Goal: Task Accomplishment & Management: Use online tool/utility

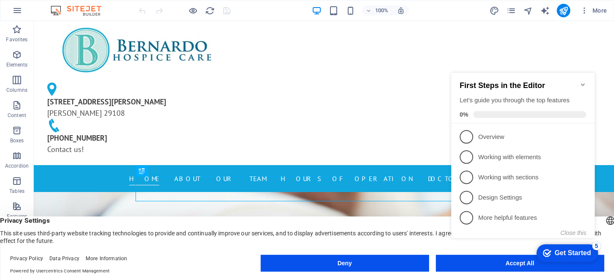
click at [569, 53] on div "[STREET_ADDRESS][PERSON_NAME][PERSON_NAME] 803-321-3035 Contact us!" at bounding box center [324, 93] width 580 height 144
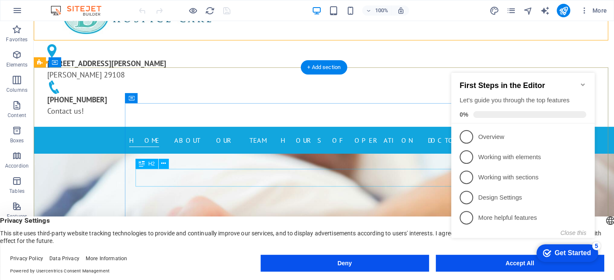
scroll to position [115, 0]
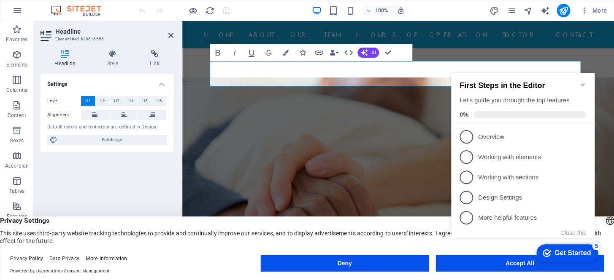
click at [583, 83] on icon "Minimize checklist" at bounding box center [582, 84] width 4 height 3
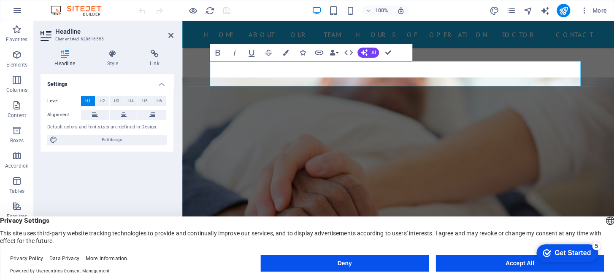
click html "checkmark Get Started 5 First Steps in the Editor Let's guide you through the t…"
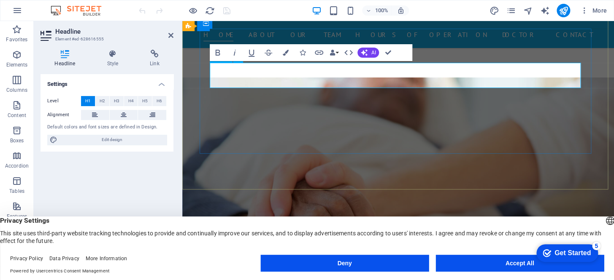
scroll to position [113, 0]
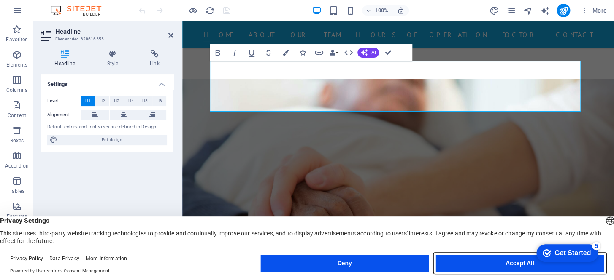
click at [492, 256] on button "Accept All" at bounding box center [519, 263] width 168 height 17
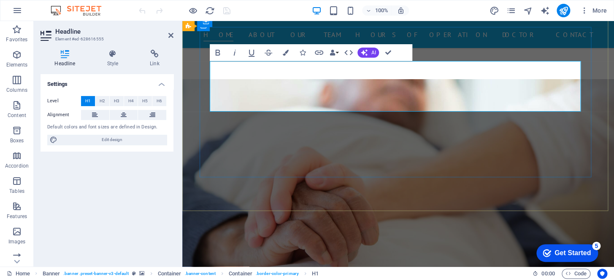
drag, startPoint x: 227, startPoint y: 71, endPoint x: 528, endPoint y: 93, distance: 301.5
click at [218, 54] on icon "button" at bounding box center [218, 53] width 10 height 10
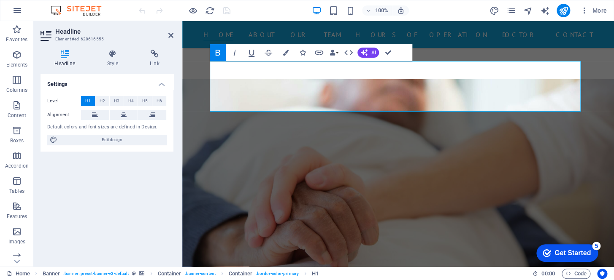
click at [218, 54] on icon "button" at bounding box center [218, 53] width 10 height 10
click at [234, 53] on icon "button" at bounding box center [235, 53] width 2 height 6
click at [113, 54] on icon at bounding box center [113, 54] width 40 height 8
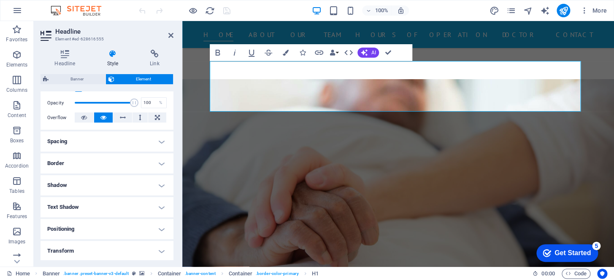
scroll to position [188, 0]
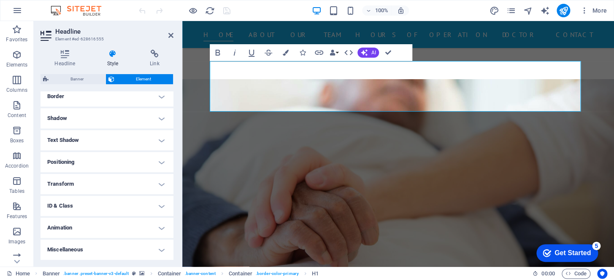
click at [83, 248] on h4 "Miscellaneous" at bounding box center [106, 250] width 133 height 20
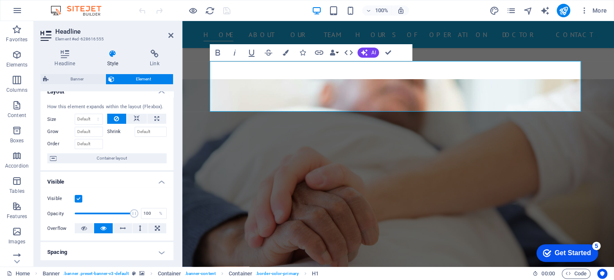
scroll to position [0, 0]
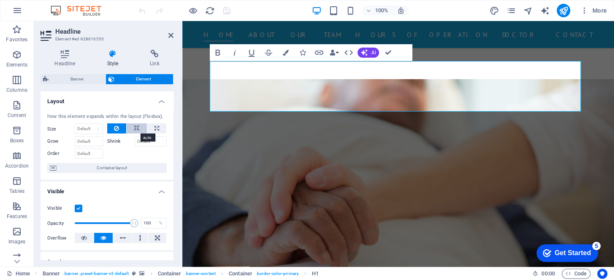
click at [134, 129] on icon at bounding box center [137, 129] width 6 height 10
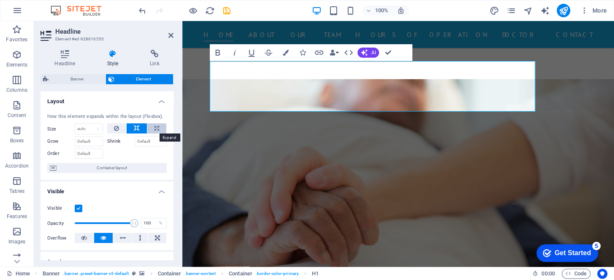
click at [156, 129] on icon at bounding box center [156, 129] width 5 height 10
type input "100"
select select "%"
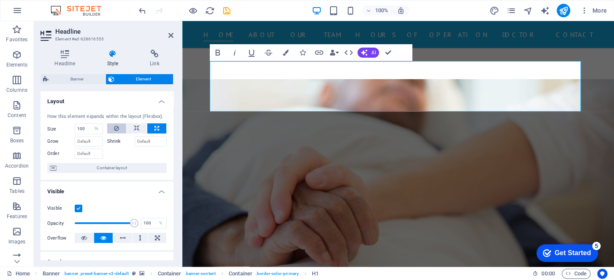
click at [114, 131] on icon at bounding box center [116, 129] width 5 height 10
click at [114, 130] on icon at bounding box center [116, 129] width 5 height 10
click at [90, 130] on select "Default auto px % 1/1 1/2 1/3 1/4 1/5 1/6 1/7 1/8 1/9 1/10" at bounding box center [88, 129] width 27 height 10
select select "1/1"
click at [89, 124] on select "Default auto px % 1/1 1/2 1/3 1/4 1/5 1/6 1/7 1/8 1/9 1/10" at bounding box center [88, 129] width 27 height 10
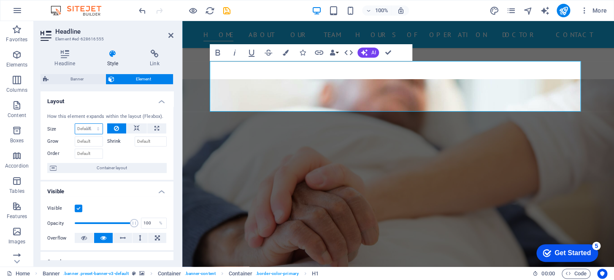
type input "100"
click at [91, 132] on select "Default auto px % 1/1 1/2 1/3 1/4 1/5 1/6 1/7 1/8 1/9 1/10" at bounding box center [97, 129] width 12 height 10
select select "k008rr0vbh8"
click at [91, 124] on select "Default auto px % 1/1 1/2 1/3 1/4 1/5 1/6 1/7 1/8 1/9 1/10" at bounding box center [97, 129] width 12 height 10
click at [91, 129] on select "Default auto px % 1/1 1/2 1/3 1/4 1/5 1/6 1/7 1/8 1/9 1/10" at bounding box center [88, 129] width 27 height 10
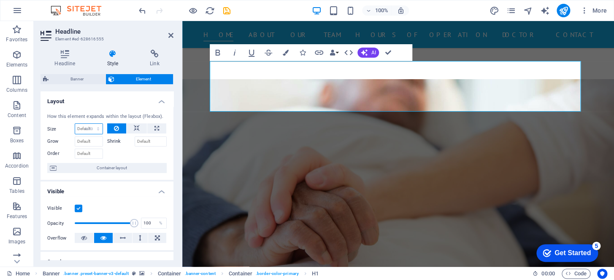
click at [75, 124] on select "Default auto px % 1/1 1/2 1/3 1/4 1/5 1/6 1/7 1/8 1/9 1/10" at bounding box center [88, 129] width 27 height 10
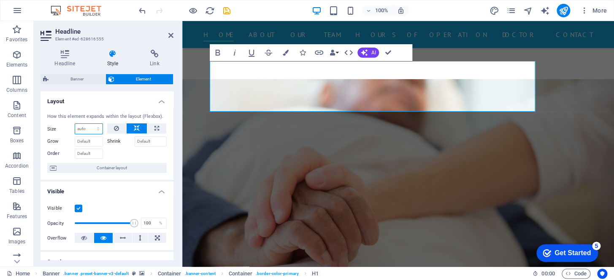
click at [94, 127] on select "Default auto px % 1/1 1/2 1/3 1/4 1/5 1/6 1/7 1/8 1/9 1/10" at bounding box center [88, 129] width 27 height 10
select select "1/3"
click at [89, 124] on select "Default auto px % 1/1 1/2 1/3 1/4 1/5 1/6 1/7 1/8 1/9 1/10" at bounding box center [88, 129] width 27 height 10
type input "33.33"
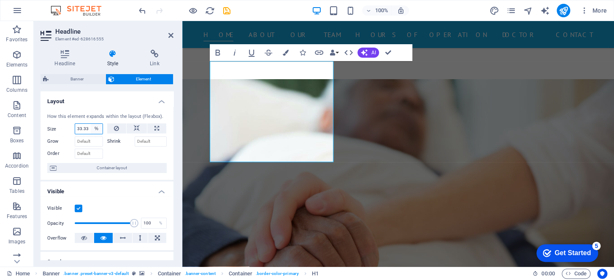
click at [93, 129] on select "Default auto px % 1/1 1/2 1/3 1/4 1/5 1/6 1/7 1/8 1/9 1/10" at bounding box center [97, 129] width 12 height 10
select select "1/4"
click at [91, 124] on select "Default auto px % 1/1 1/2 1/3 1/4 1/5 1/6 1/7 1/8 1/9 1/10" at bounding box center [97, 129] width 12 height 10
type input "25"
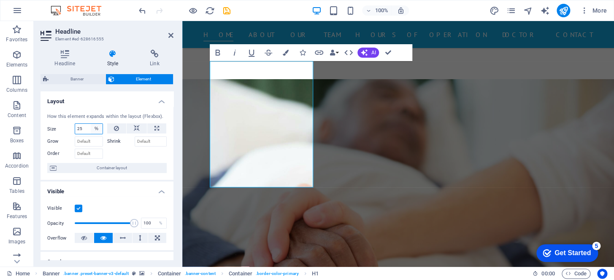
click at [91, 129] on select "Default auto px % 1/1 1/2 1/3 1/4 1/5 1/6 1/7 1/8 1/9 1/10" at bounding box center [97, 129] width 12 height 10
select select "k008rr0vbh8"
click at [91, 124] on select "Default auto px % 1/1 1/2 1/3 1/4 1/5 1/6 1/7 1/8 1/9 1/10" at bounding box center [97, 129] width 12 height 10
select select "DISABLED_OPTION_VALUE"
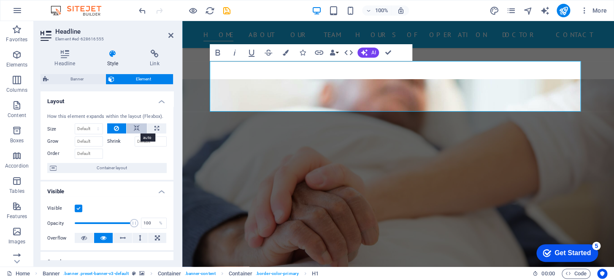
click at [131, 127] on button at bounding box center [137, 129] width 20 height 10
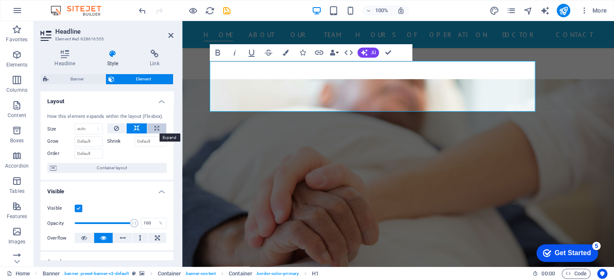
click at [154, 125] on icon at bounding box center [156, 129] width 5 height 10
type input "100"
select select "%"
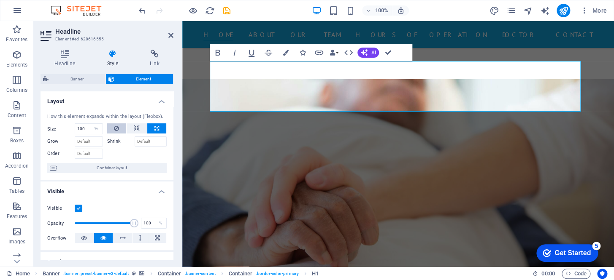
click at [116, 127] on icon at bounding box center [116, 129] width 5 height 10
select select "DISABLED_OPTION_VALUE"
click at [135, 129] on icon at bounding box center [137, 129] width 6 height 10
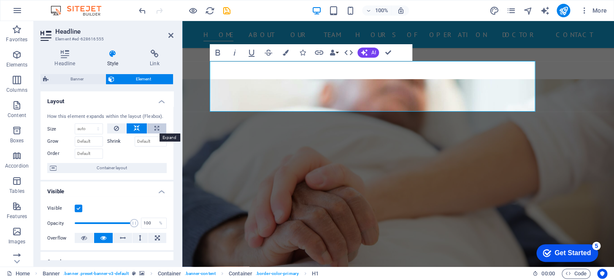
click at [155, 126] on icon at bounding box center [156, 129] width 5 height 10
type input "100"
select select "%"
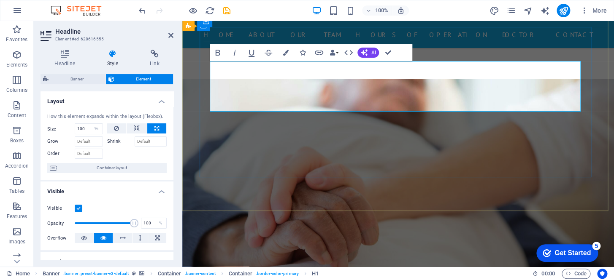
click at [134, 128] on icon at bounding box center [137, 129] width 6 height 10
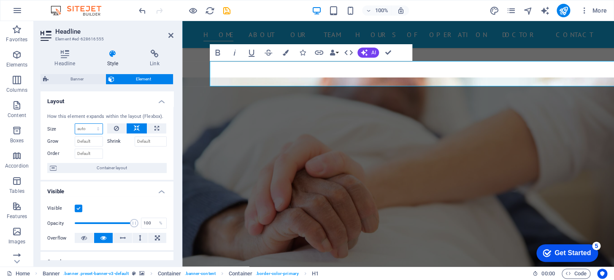
click at [83, 128] on select "Default auto px % 1/1 1/2 1/3 1/4 1/5 1/6 1/7 1/8 1/9 1/10" at bounding box center [88, 129] width 27 height 10
select select "1/10"
click at [89, 124] on select "Default auto px % 1/1 1/2 1/3 1/4 1/5 1/6 1/7 1/8 1/9 1/10" at bounding box center [88, 129] width 27 height 10
type input "10"
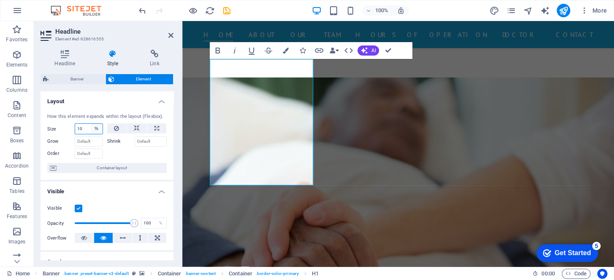
click at [94, 132] on select "Default auto px % 1/1 1/2 1/3 1/4 1/5 1/6 1/7 1/8 1/9 1/10" at bounding box center [97, 129] width 12 height 10
click at [87, 130] on input "10" at bounding box center [88, 129] width 27 height 10
click at [94, 124] on select "Default auto px % 1/1 1/2 1/3 1/4 1/5 1/6 1/7 1/8 1/9 1/10" at bounding box center [97, 129] width 12 height 10
click at [91, 124] on select "Default auto px % 1/1 1/2 1/3 1/4 1/5 1/6 1/7 1/8 1/9 1/10" at bounding box center [97, 129] width 12 height 10
click at [96, 130] on select "Default auto px % 1/1 1/2 1/3 1/4 1/5 1/6 1/7 1/8 1/9 1/10" at bounding box center [97, 129] width 12 height 10
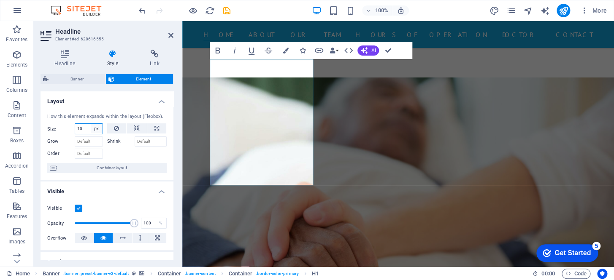
select select "auto"
click at [91, 124] on select "Default auto px % 1/1 1/2 1/3 1/4 1/5 1/6 1/7 1/8 1/9 1/10" at bounding box center [97, 129] width 12 height 10
select select "DISABLED_OPTION_VALUE"
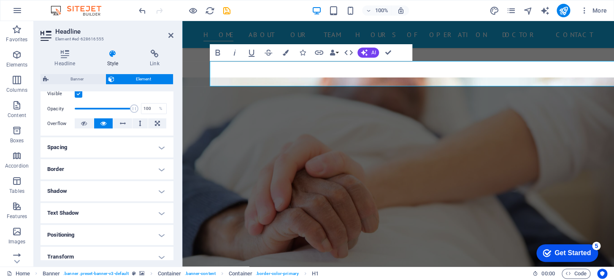
click at [113, 173] on h4 "Border" at bounding box center [106, 169] width 133 height 20
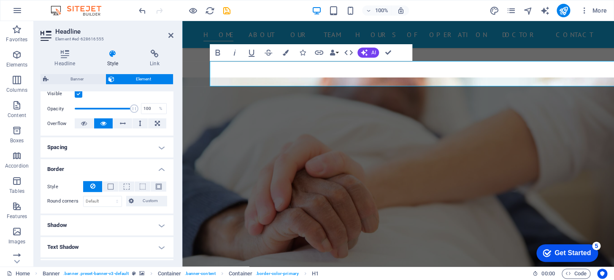
click at [98, 143] on h4 "Spacing" at bounding box center [106, 147] width 133 height 20
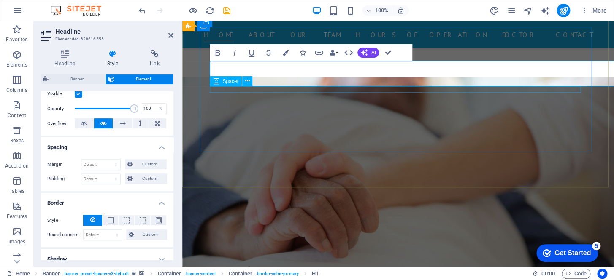
click at [223, 82] on span "Spacer" at bounding box center [230, 81] width 16 height 5
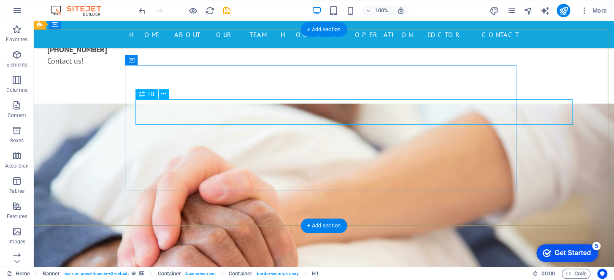
scroll to position [76, 0]
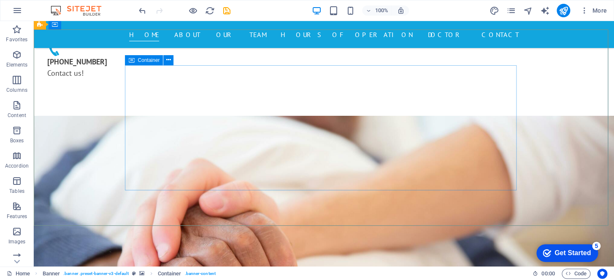
click at [130, 59] on icon at bounding box center [131, 60] width 6 height 10
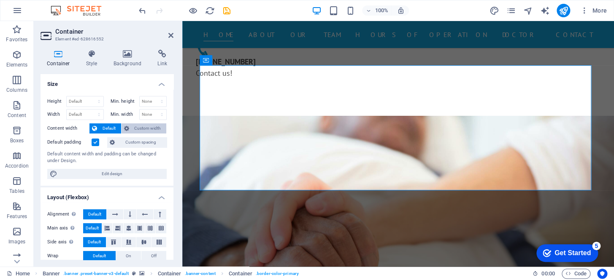
click at [144, 127] on span "Custom width" at bounding box center [148, 129] width 32 height 10
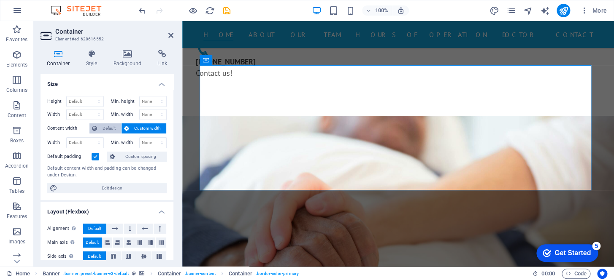
click at [102, 128] on span "Default" at bounding box center [109, 129] width 19 height 10
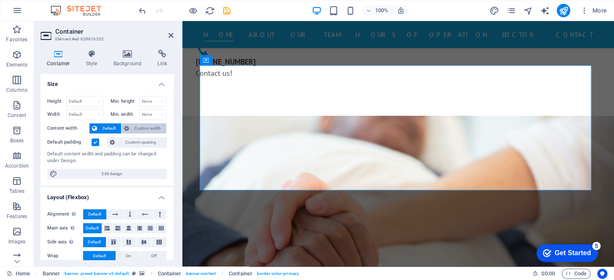
click at [146, 127] on span "Custom width" at bounding box center [148, 129] width 32 height 10
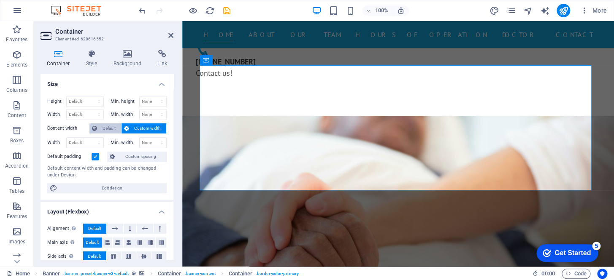
click at [104, 129] on span "Default" at bounding box center [109, 129] width 19 height 10
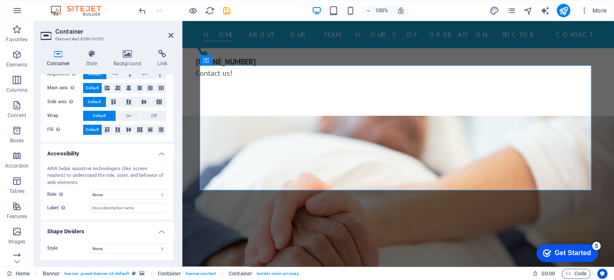
scroll to position [0, 0]
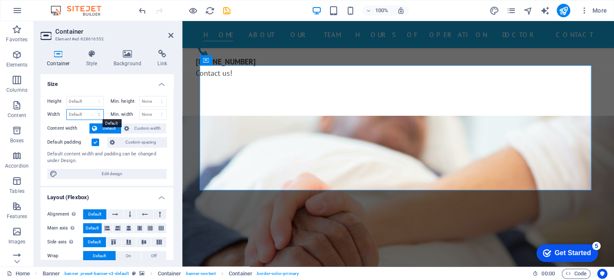
click at [78, 111] on select "Default px rem % em vh vw" at bounding box center [85, 115] width 37 height 10
click at [67, 110] on select "Default px rem % em vh vw" at bounding box center [85, 115] width 37 height 10
select select "DISABLED_OPTION_VALUE"
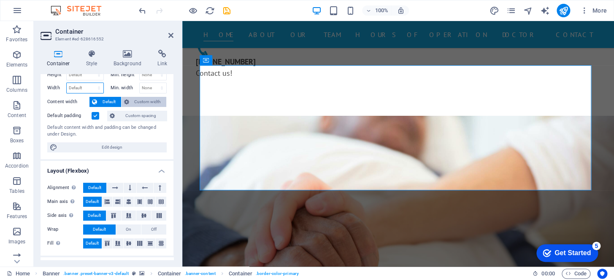
scroll to position [76, 0]
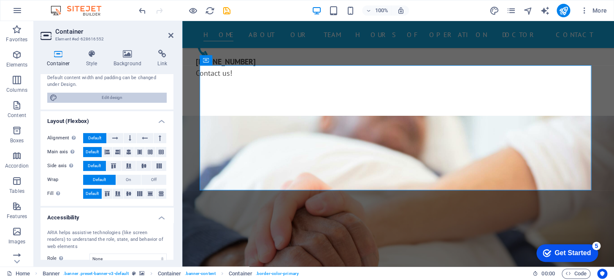
click at [112, 95] on span "Edit design" at bounding box center [112, 98] width 104 height 10
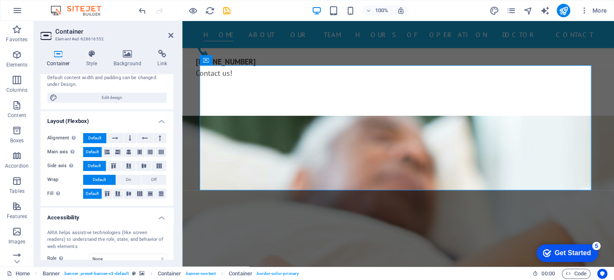
select select "px"
select select "400"
select select "px"
select select "rem"
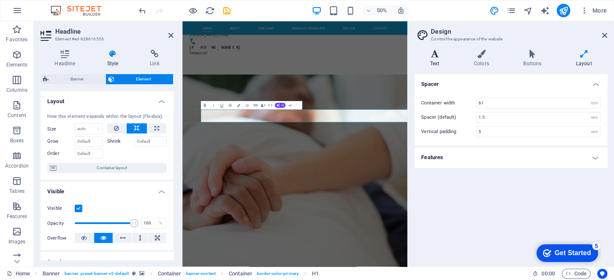
click at [432, 59] on h4 "Text" at bounding box center [436, 59] width 44 height 18
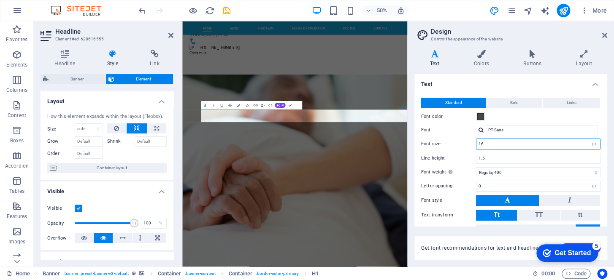
click at [570, 143] on input "16" at bounding box center [538, 144] width 124 height 10
type input "1"
drag, startPoint x: 495, startPoint y: 148, endPoint x: 457, endPoint y: 147, distance: 38.4
click at [458, 147] on div "Font size 14 rem px" at bounding box center [510, 144] width 179 height 11
type input "12"
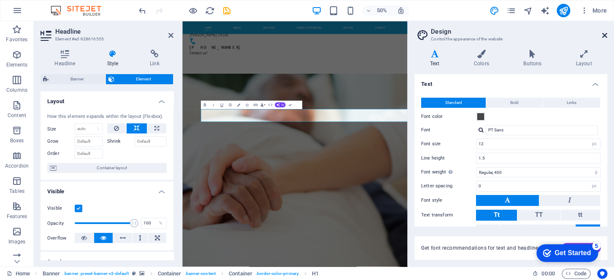
click at [605, 35] on icon at bounding box center [604, 35] width 5 height 7
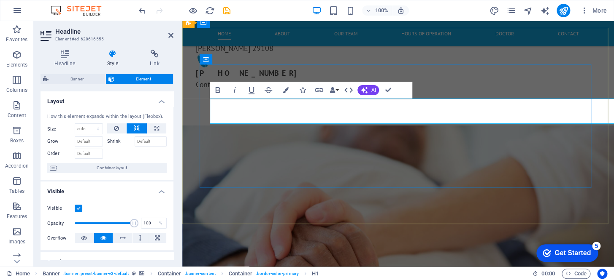
drag, startPoint x: 213, startPoint y: 110, endPoint x: 549, endPoint y: 110, distance: 336.9
drag, startPoint x: 339, startPoint y: 109, endPoint x: 487, endPoint y: 60, distance: 155.5
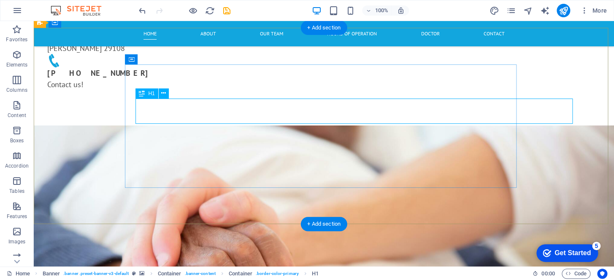
drag, startPoint x: 204, startPoint y: 111, endPoint x: 206, endPoint y: 97, distance: 14.1
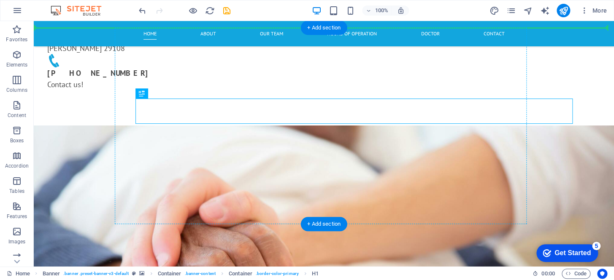
drag, startPoint x: 204, startPoint y: 105, endPoint x: 207, endPoint y: 95, distance: 10.0
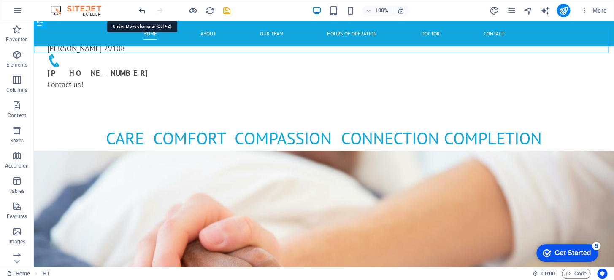
click at [141, 11] on icon "undo" at bounding box center [142, 11] width 10 height 10
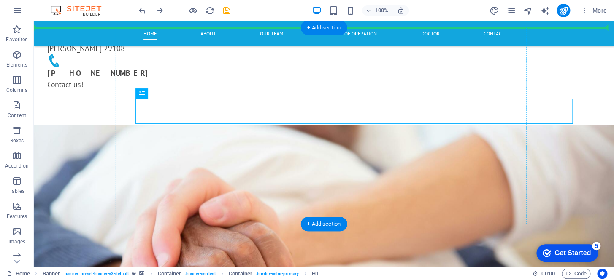
drag, startPoint x: 174, startPoint y: 116, endPoint x: 135, endPoint y: 76, distance: 55.2
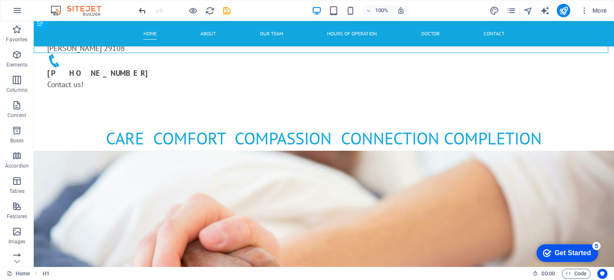
click at [142, 8] on icon "undo" at bounding box center [142, 11] width 10 height 10
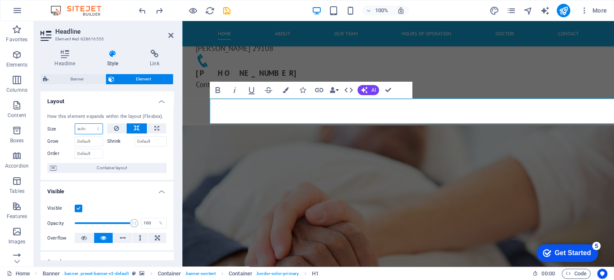
click at [83, 128] on select "Default auto px % 1/1 1/2 1/3 1/4 1/5 1/6 1/7 1/8 1/9 1/10" at bounding box center [88, 129] width 27 height 10
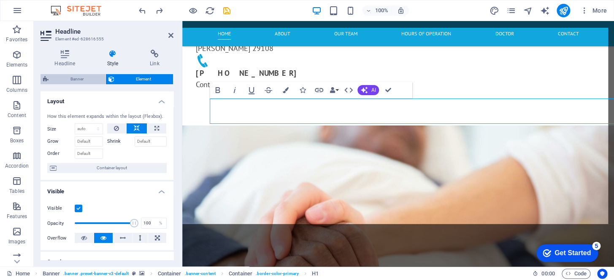
click at [67, 76] on span "Banner" at bounding box center [77, 79] width 52 height 10
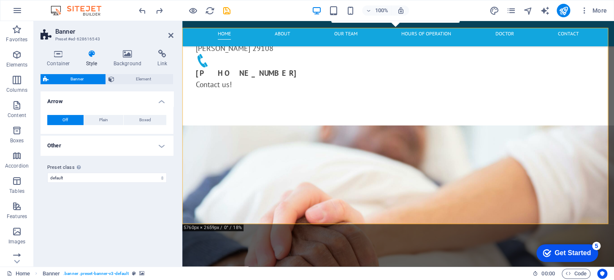
click at [167, 35] on header "Banner Preset #ed-628616543" at bounding box center [106, 32] width 133 height 22
click at [171, 36] on icon at bounding box center [170, 35] width 5 height 7
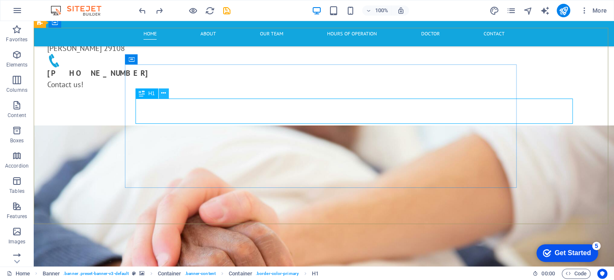
click at [163, 92] on icon at bounding box center [163, 93] width 5 height 9
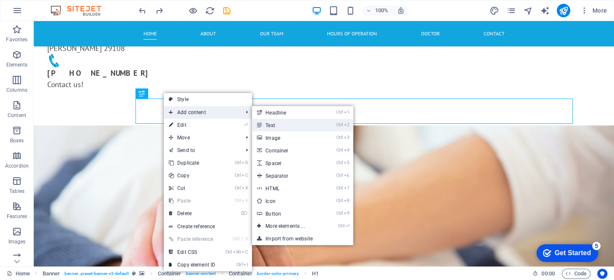
click at [274, 126] on link "Ctrl 2 Text" at bounding box center [287, 125] width 70 height 13
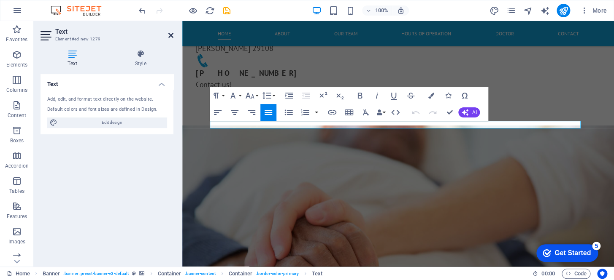
click at [170, 34] on icon at bounding box center [170, 35] width 5 height 7
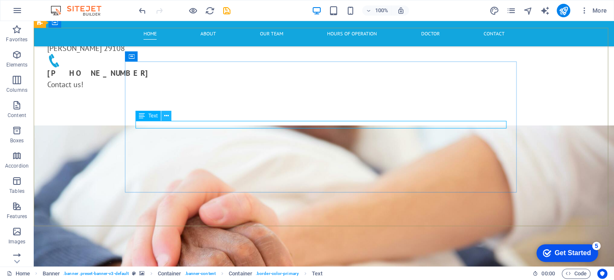
click at [165, 116] on icon at bounding box center [166, 116] width 5 height 9
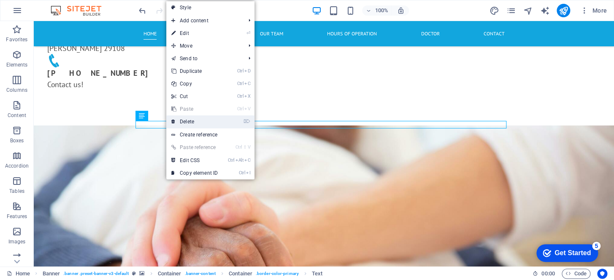
click at [186, 122] on link "⌦ Delete" at bounding box center [194, 122] width 57 height 13
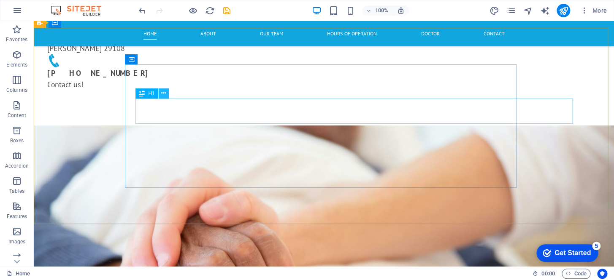
click at [161, 91] on icon at bounding box center [163, 93] width 5 height 9
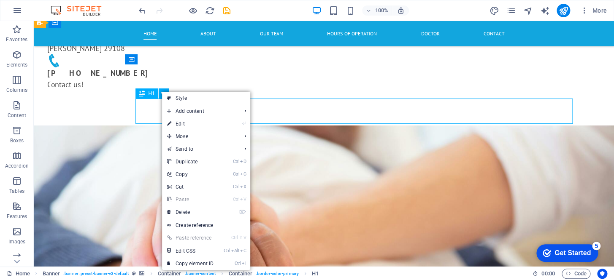
click at [148, 92] on span "H1" at bounding box center [151, 93] width 6 height 5
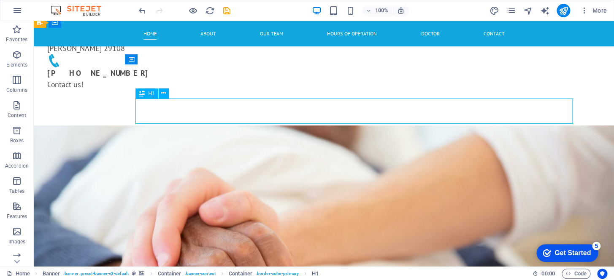
click at [148, 92] on span "H1" at bounding box center [151, 93] width 6 height 5
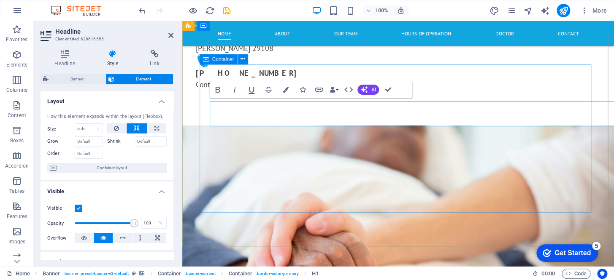
scroll to position [74, 0]
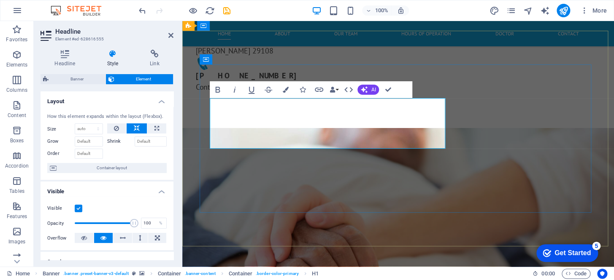
drag, startPoint x: 354, startPoint y: 114, endPoint x: 286, endPoint y: 117, distance: 68.0
click at [113, 57] on icon at bounding box center [113, 54] width 40 height 8
click at [61, 61] on h4 "Headline" at bounding box center [66, 59] width 52 height 18
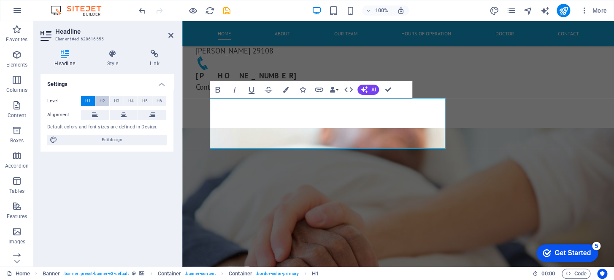
click at [100, 100] on span "H2" at bounding box center [102, 101] width 5 height 10
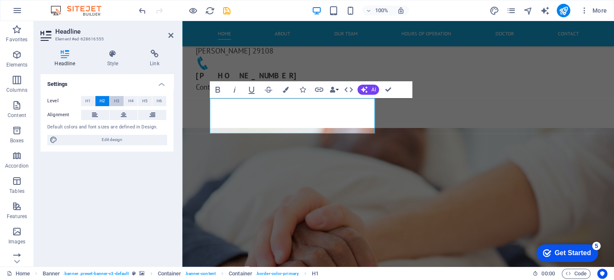
click at [121, 102] on button "H3" at bounding box center [117, 101] width 14 height 10
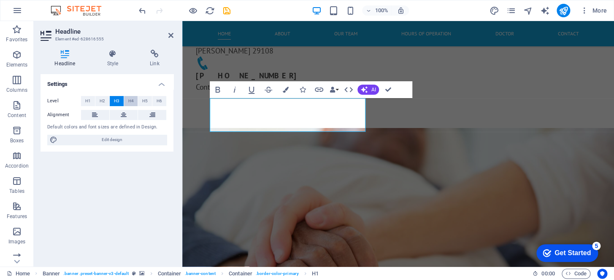
click at [131, 100] on span "H4" at bounding box center [130, 101] width 5 height 10
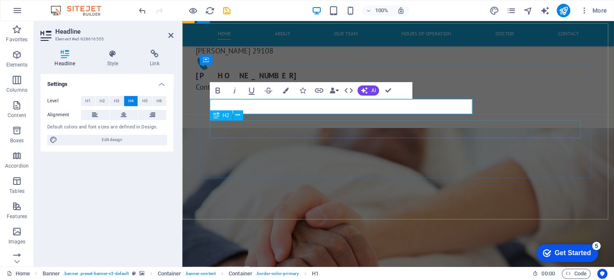
scroll to position [81, 0]
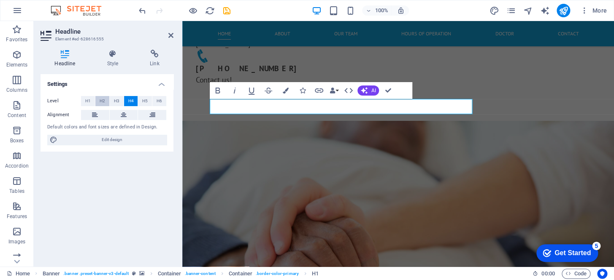
click at [102, 99] on span "H2" at bounding box center [102, 101] width 5 height 10
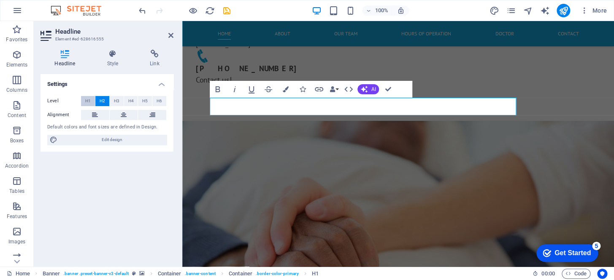
click at [86, 100] on span "H1" at bounding box center [87, 101] width 5 height 10
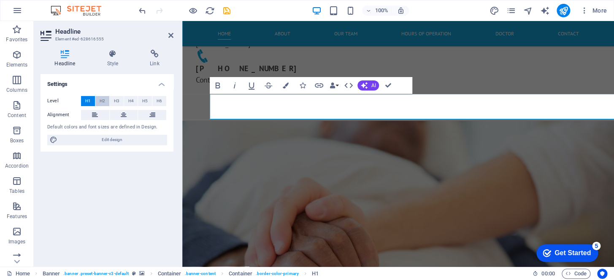
click at [105, 101] on span "H2" at bounding box center [102, 101] width 5 height 10
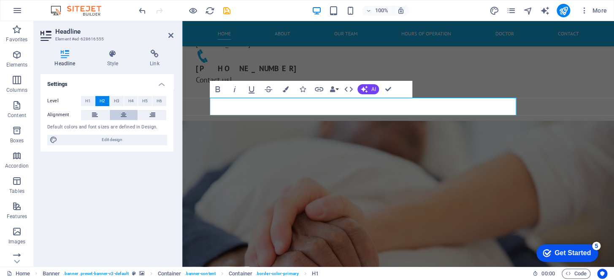
click at [126, 113] on icon at bounding box center [124, 115] width 6 height 10
click at [173, 33] on icon at bounding box center [170, 35] width 5 height 7
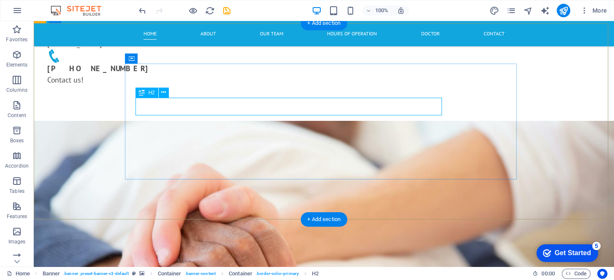
click at [148, 92] on span "H2" at bounding box center [151, 92] width 6 height 5
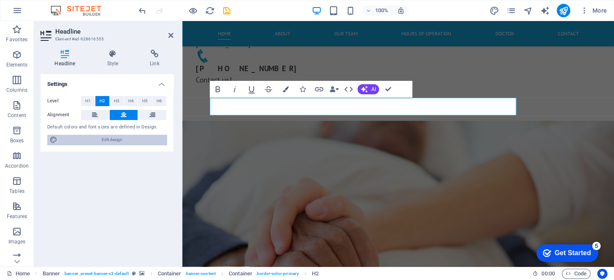
click at [105, 135] on span "Edit design" at bounding box center [112, 140] width 104 height 10
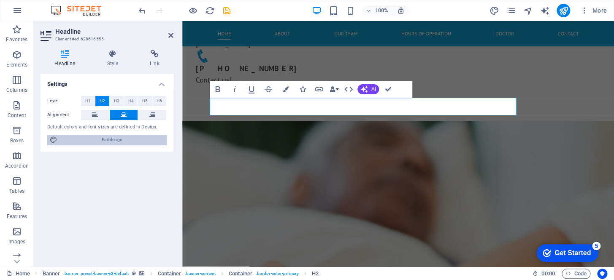
select select "px"
select select "400"
select select "px"
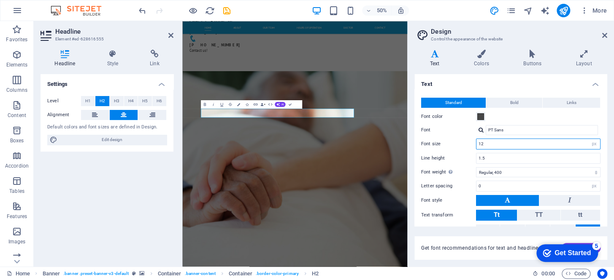
click at [494, 144] on input "12" at bounding box center [538, 144] width 124 height 10
type input "1"
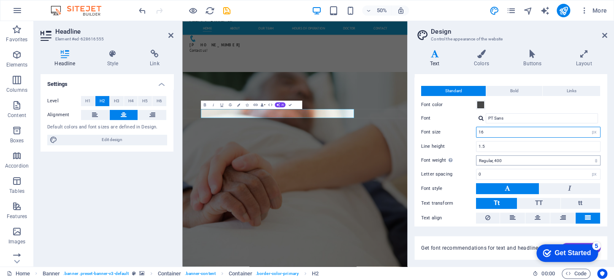
scroll to position [0, 0]
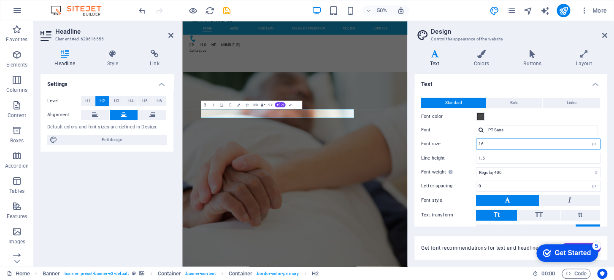
type input "16"
click at [608, 31] on aside "Design Control the appearance of the website Variants Text Colors Buttons Layou…" at bounding box center [510, 144] width 207 height 246
click at [605, 36] on icon at bounding box center [604, 35] width 5 height 7
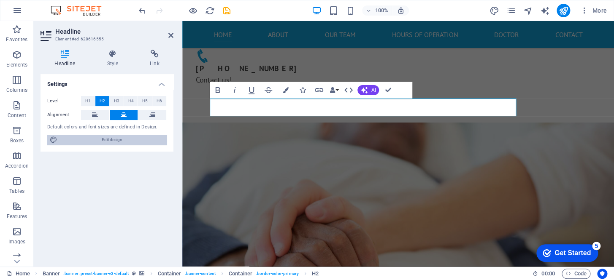
click at [122, 140] on span "Edit design" at bounding box center [112, 140] width 104 height 10
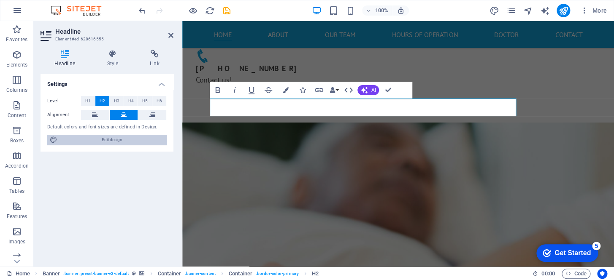
select select "px"
select select "400"
select select "px"
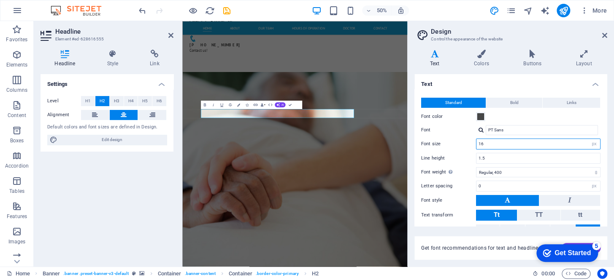
drag, startPoint x: 493, startPoint y: 145, endPoint x: 465, endPoint y: 145, distance: 27.8
click at [466, 145] on div "Font size 16 rem px" at bounding box center [510, 144] width 179 height 11
type input "20"
drag, startPoint x: 603, startPoint y: 35, endPoint x: 422, endPoint y: 13, distance: 182.6
click at [603, 35] on icon at bounding box center [604, 35] width 5 height 7
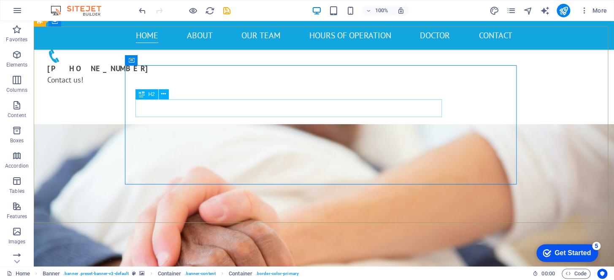
click at [151, 94] on span "H2" at bounding box center [151, 94] width 6 height 5
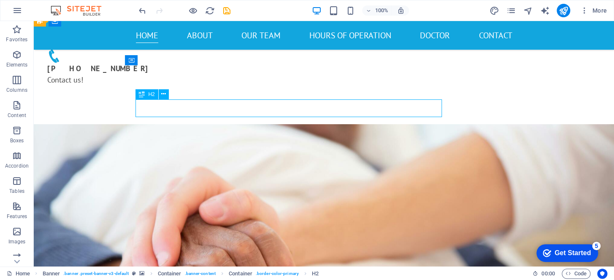
click at [151, 93] on span "H2" at bounding box center [151, 94] width 6 height 5
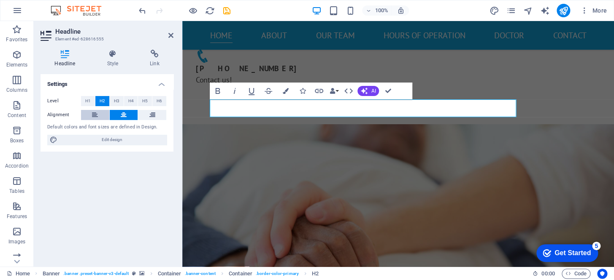
click at [96, 115] on icon at bounding box center [95, 115] width 6 height 10
click at [124, 114] on icon at bounding box center [124, 115] width 6 height 10
click at [151, 112] on icon at bounding box center [152, 115] width 6 height 10
click at [116, 114] on button at bounding box center [124, 115] width 28 height 10
click at [117, 140] on span "Edit design" at bounding box center [112, 140] width 104 height 10
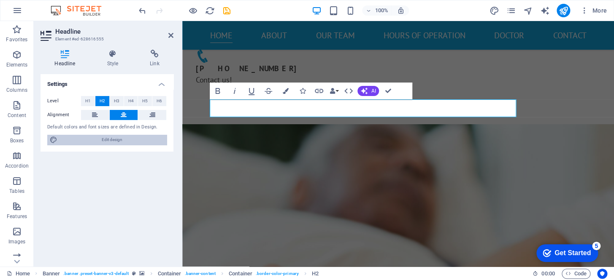
select select "px"
select select "400"
select select "px"
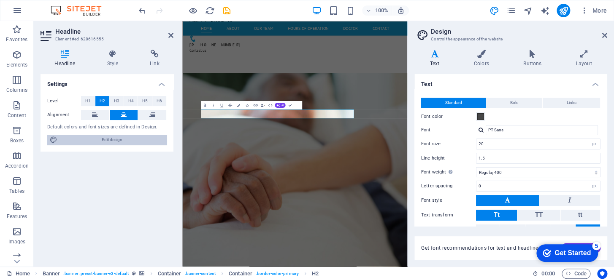
click at [117, 140] on span "Edit design" at bounding box center [112, 140] width 104 height 10
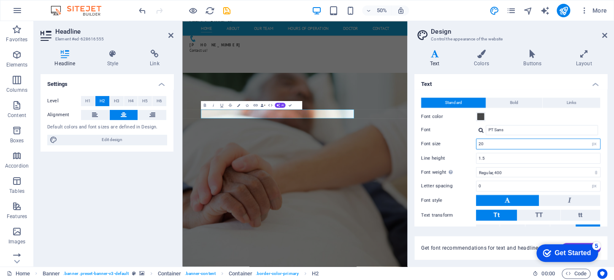
click at [498, 144] on input "20" at bounding box center [538, 144] width 124 height 10
drag, startPoint x: 498, startPoint y: 144, endPoint x: 473, endPoint y: 144, distance: 25.3
click at [474, 144] on div "Font size 20 rem px" at bounding box center [510, 144] width 179 height 11
type input "26"
click at [604, 34] on icon at bounding box center [604, 35] width 5 height 7
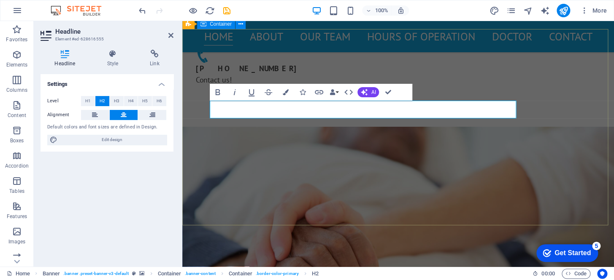
drag, startPoint x: 466, startPoint y: 197, endPoint x: 614, endPoint y: 197, distance: 147.6
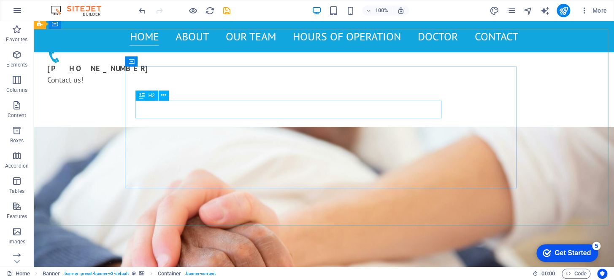
click at [148, 96] on span "H2" at bounding box center [151, 95] width 6 height 5
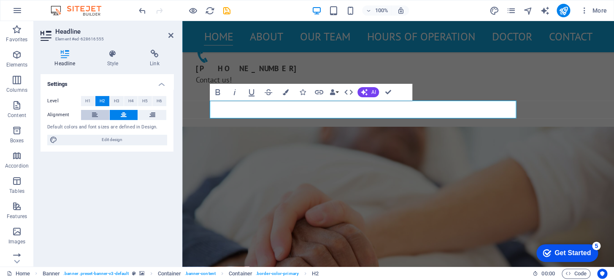
click at [98, 114] on button at bounding box center [95, 115] width 28 height 10
click at [170, 31] on h2 "Headline" at bounding box center [114, 32] width 118 height 8
click at [146, 189] on div "Settings Level H1 H2 H3 H4 H5 H6 Alignment Default colors and font sizes are de…" at bounding box center [106, 167] width 133 height 186
click at [62, 56] on icon at bounding box center [64, 54] width 49 height 8
click at [103, 54] on icon at bounding box center [113, 54] width 40 height 8
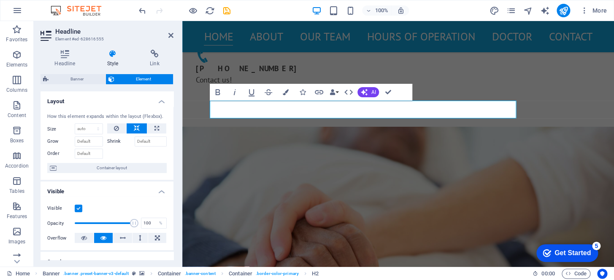
click at [109, 57] on icon at bounding box center [113, 54] width 40 height 8
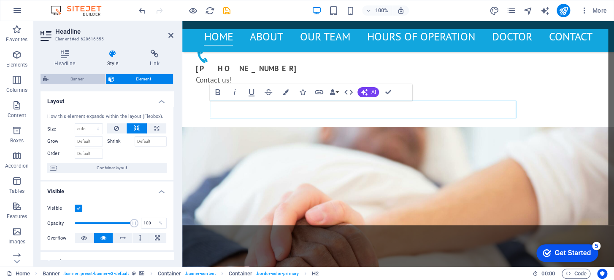
click at [75, 75] on span "Banner" at bounding box center [77, 79] width 52 height 10
select select "vh"
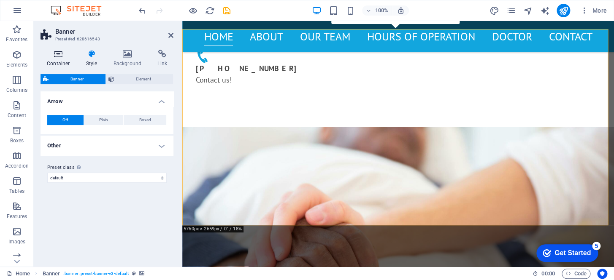
click at [57, 55] on icon at bounding box center [58, 54] width 36 height 8
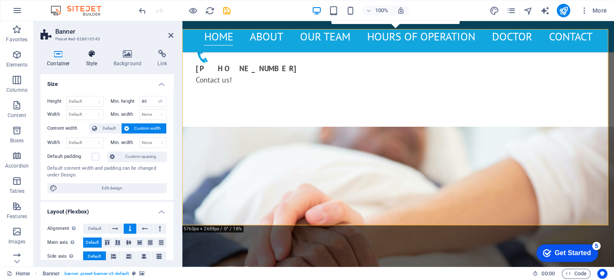
click at [89, 55] on icon at bounding box center [92, 54] width 24 height 8
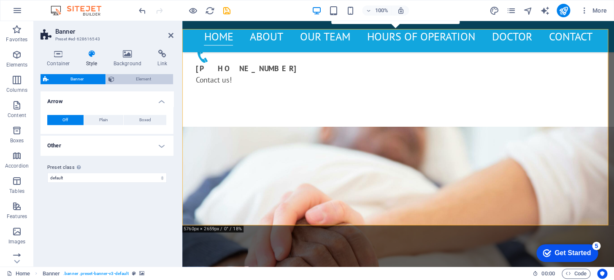
click at [139, 77] on span "Element" at bounding box center [144, 79] width 54 height 10
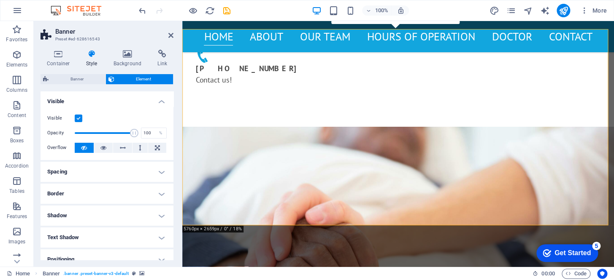
click at [68, 175] on h4 "Spacing" at bounding box center [106, 172] width 133 height 20
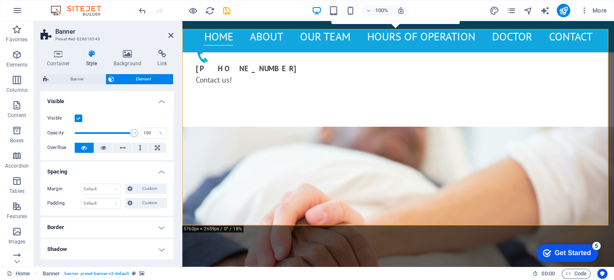
click at [64, 170] on h4 "Spacing" at bounding box center [106, 169] width 133 height 15
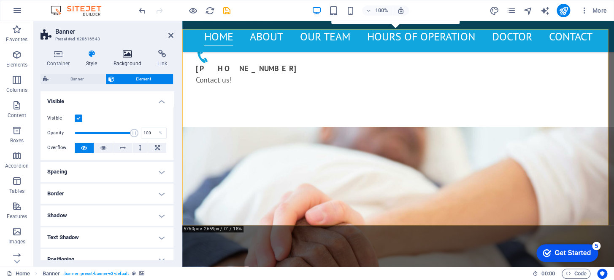
click at [125, 55] on icon at bounding box center [127, 54] width 41 height 8
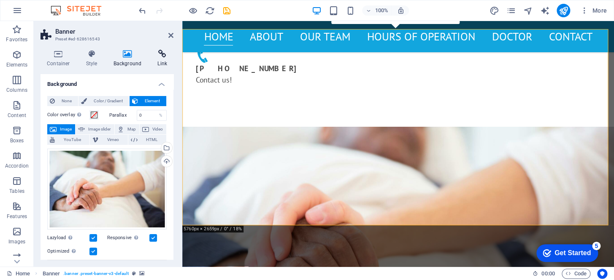
click at [157, 54] on icon at bounding box center [162, 54] width 22 height 8
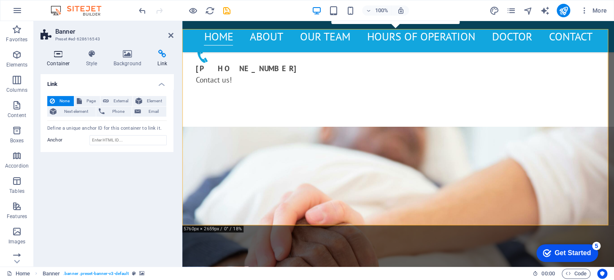
click at [63, 55] on icon at bounding box center [58, 54] width 36 height 8
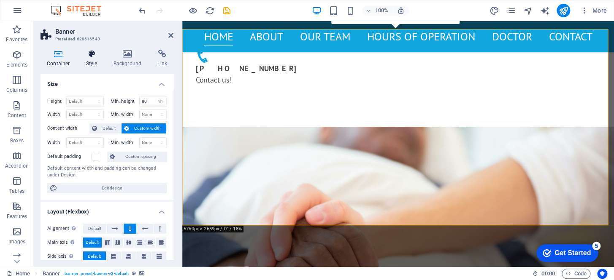
click at [92, 55] on icon at bounding box center [92, 54] width 24 height 8
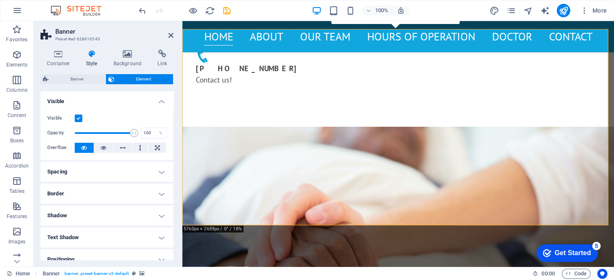
click at [92, 57] on icon at bounding box center [92, 54] width 24 height 8
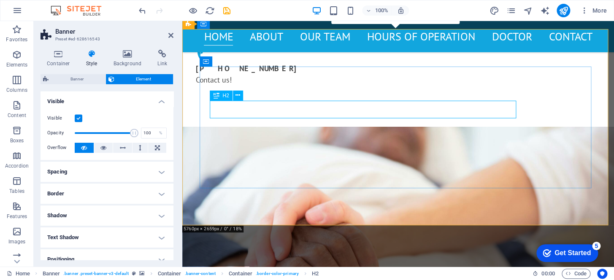
click at [222, 96] on span "H2" at bounding box center [225, 95] width 6 height 5
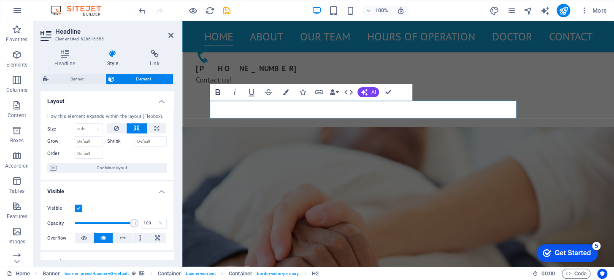
click at [213, 92] on icon "button" at bounding box center [218, 92] width 10 height 10
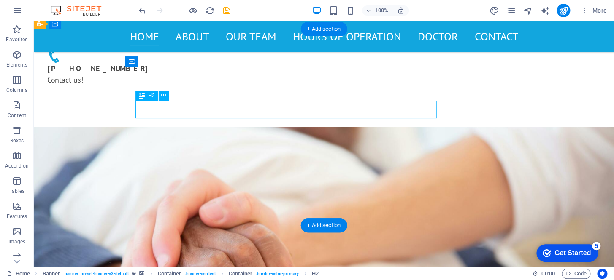
drag, startPoint x: 175, startPoint y: 107, endPoint x: 198, endPoint y: 104, distance: 23.8
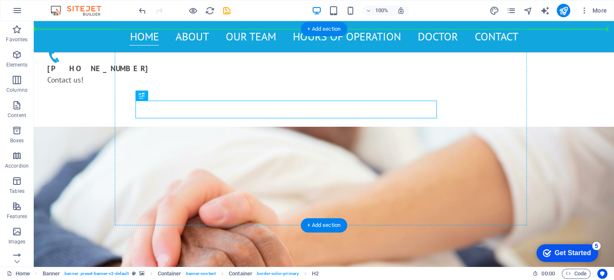
drag, startPoint x: 431, startPoint y: 103, endPoint x: 473, endPoint y: 107, distance: 41.9
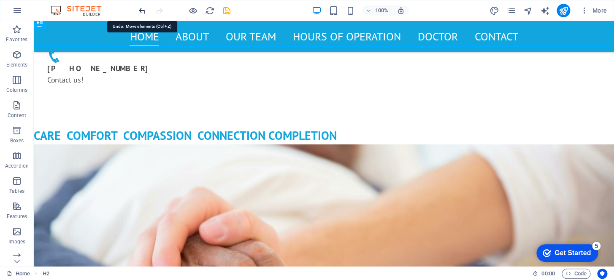
click at [140, 8] on icon "undo" at bounding box center [142, 11] width 10 height 10
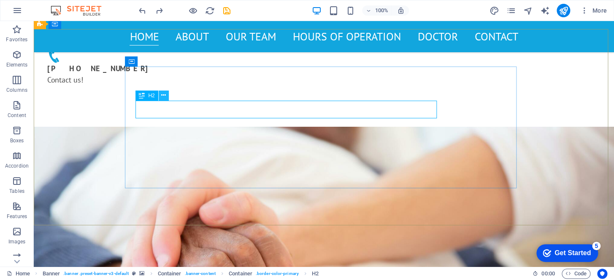
click at [166, 97] on button at bounding box center [164, 96] width 10 height 10
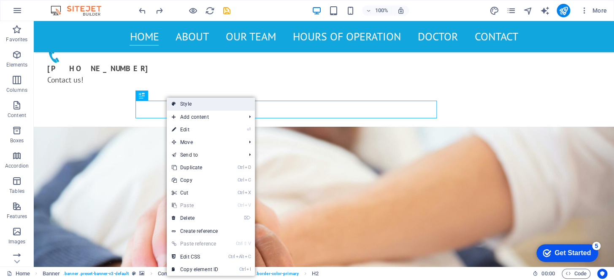
click at [193, 103] on link "Style" at bounding box center [211, 104] width 88 height 13
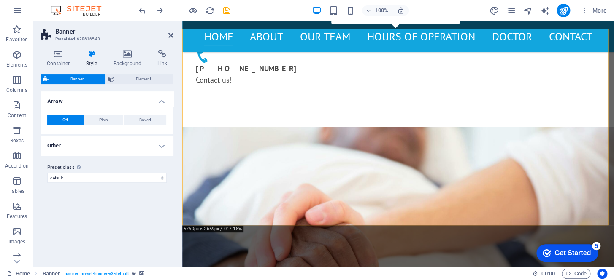
click at [86, 73] on div "Container Style Background Link Size Height Default px rem % vh vw Min. height …" at bounding box center [106, 155] width 133 height 210
click at [84, 79] on span "Banner" at bounding box center [77, 79] width 52 height 10
click at [113, 75] on icon at bounding box center [111, 79] width 6 height 10
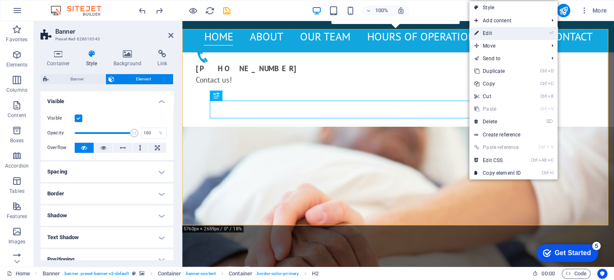
click at [485, 32] on link "⏎ Edit" at bounding box center [497, 33] width 57 height 13
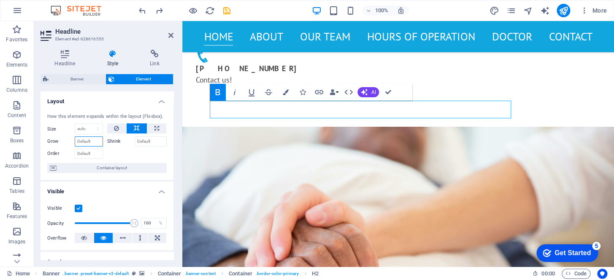
click at [84, 143] on input "Grow" at bounding box center [89, 142] width 28 height 10
click at [113, 144] on label "Shrink" at bounding box center [120, 142] width 27 height 10
click at [135, 144] on input "Shrink" at bounding box center [151, 142] width 32 height 10
click at [113, 143] on label "Shrink" at bounding box center [120, 142] width 27 height 10
click at [135, 143] on input "Shrink" at bounding box center [151, 142] width 32 height 10
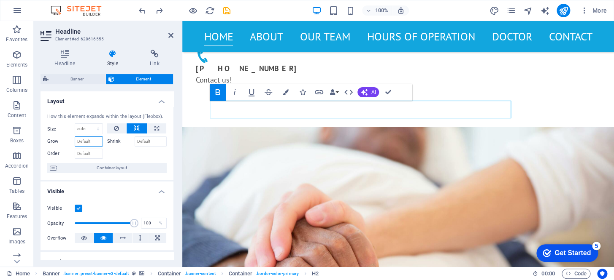
click at [83, 140] on input "Grow" at bounding box center [89, 142] width 28 height 10
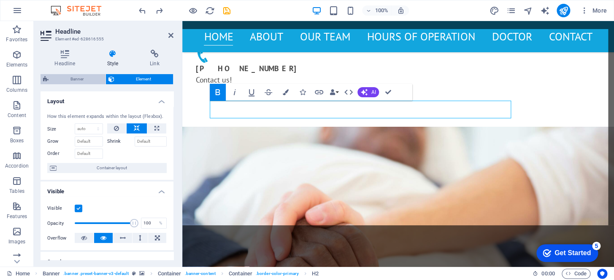
click at [84, 76] on span "Banner" at bounding box center [77, 79] width 52 height 10
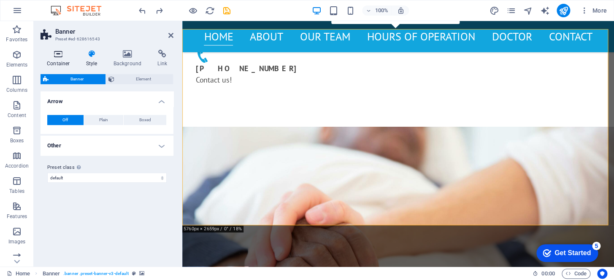
click at [55, 54] on icon at bounding box center [58, 54] width 36 height 8
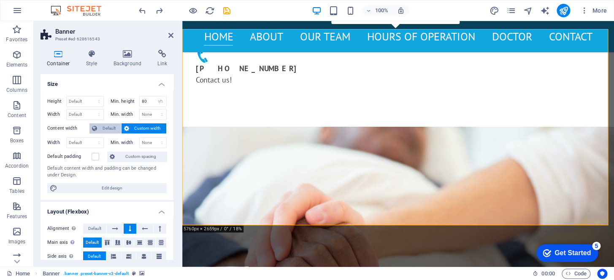
click at [110, 127] on span "Default" at bounding box center [109, 129] width 19 height 10
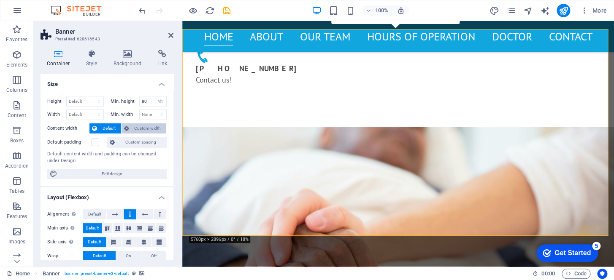
click at [142, 127] on span "Custom width" at bounding box center [148, 129] width 32 height 10
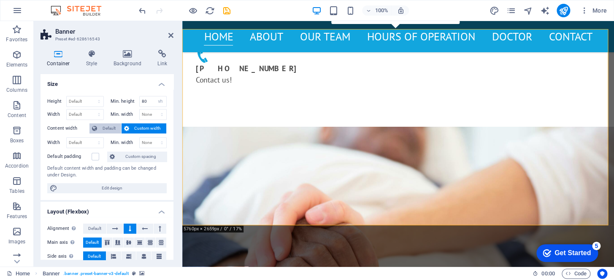
click at [108, 126] on span "Default" at bounding box center [109, 129] width 19 height 10
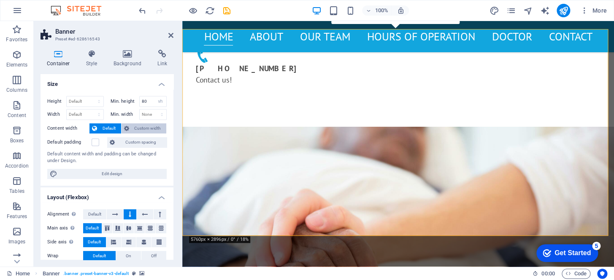
click at [138, 126] on span "Custom width" at bounding box center [148, 129] width 32 height 10
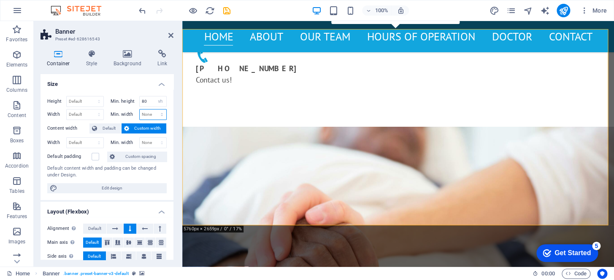
click at [148, 114] on select "None px rem % vh vw" at bounding box center [153, 115] width 27 height 10
select select "vh"
click at [153, 110] on select "None px rem % vh vw" at bounding box center [153, 115] width 27 height 10
type input "100"
click at [169, 165] on div "Height Default px rem % vh vw Min. height 80 None px rem % vh vw Width Default …" at bounding box center [106, 144] width 133 height 111
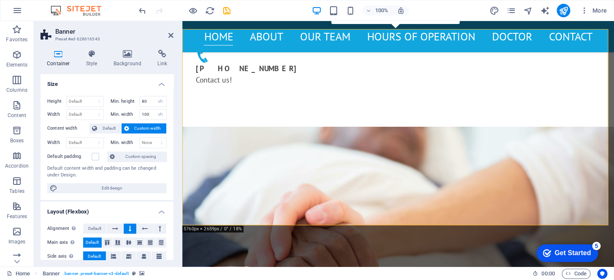
click at [137, 81] on h4 "Size" at bounding box center [106, 81] width 133 height 15
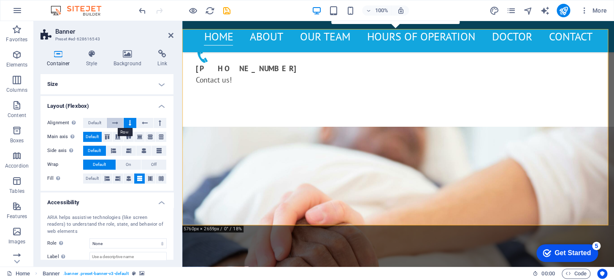
click at [114, 122] on icon at bounding box center [115, 123] width 6 height 10
click at [127, 122] on button at bounding box center [130, 123] width 13 height 10
click at [140, 122] on button at bounding box center [145, 123] width 16 height 10
click at [126, 122] on button at bounding box center [130, 123] width 13 height 10
click at [159, 122] on icon at bounding box center [160, 123] width 3 height 10
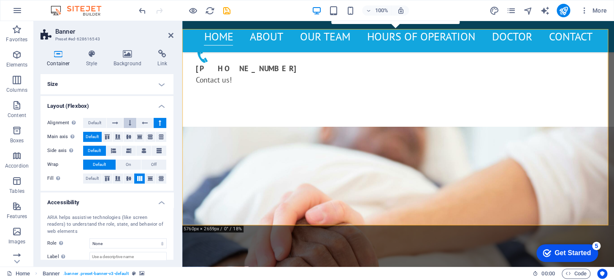
click at [125, 123] on button at bounding box center [130, 123] width 13 height 10
click at [115, 151] on icon at bounding box center [113, 151] width 5 height 10
click at [131, 149] on button at bounding box center [128, 151] width 15 height 10
click at [146, 148] on button at bounding box center [143, 151] width 15 height 10
click at [160, 148] on button at bounding box center [158, 151] width 15 height 10
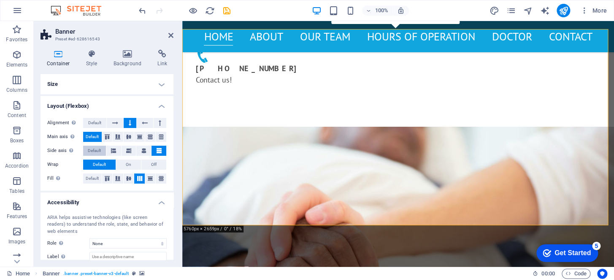
click at [93, 150] on span "Default" at bounding box center [94, 151] width 13 height 10
click at [89, 48] on div "Container Style Background Link Size Height Default px rem % vh vw Min. height …" at bounding box center [107, 155] width 146 height 224
click at [87, 55] on icon at bounding box center [92, 54] width 24 height 8
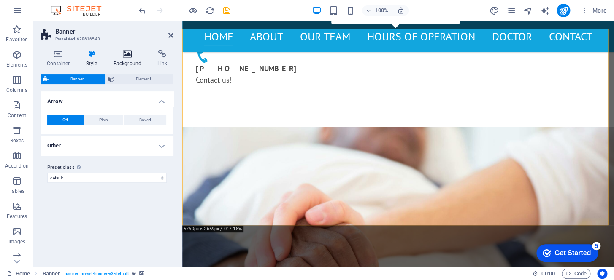
click at [129, 54] on icon at bounding box center [127, 54] width 41 height 8
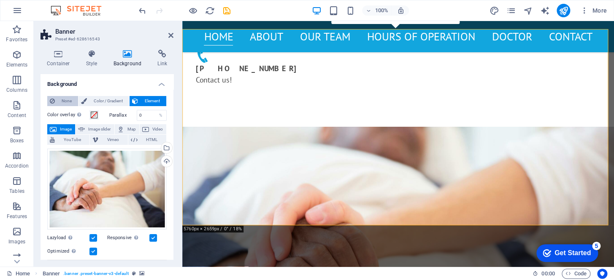
click at [68, 101] on span "None" at bounding box center [66, 101] width 18 height 10
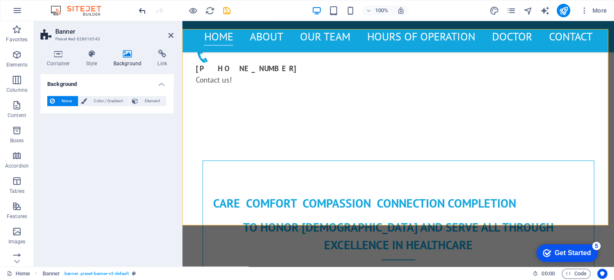
click at [140, 8] on icon "undo" at bounding box center [142, 11] width 10 height 10
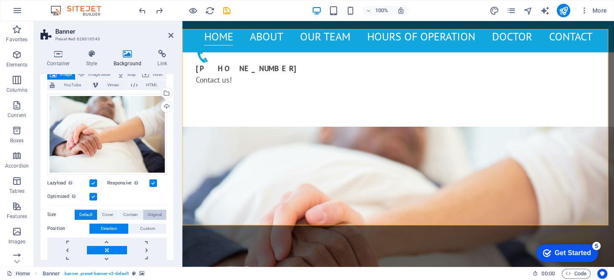
scroll to position [76, 0]
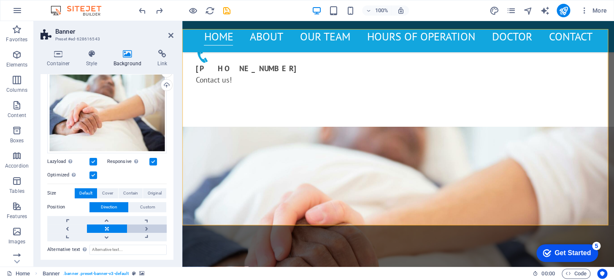
click at [145, 225] on link at bounding box center [147, 229] width 40 height 8
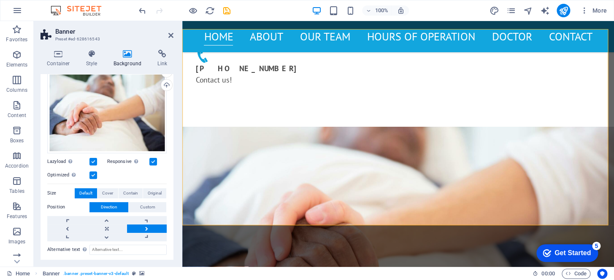
click at [145, 225] on link at bounding box center [147, 229] width 40 height 8
click at [105, 233] on link at bounding box center [107, 237] width 40 height 8
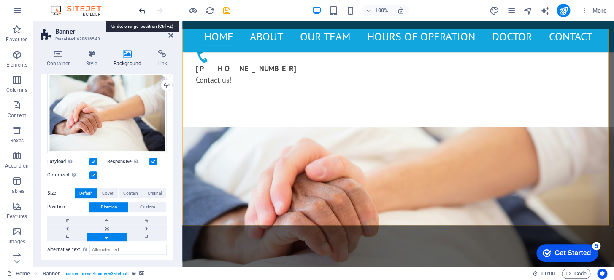
click at [141, 8] on icon "undo" at bounding box center [142, 11] width 10 height 10
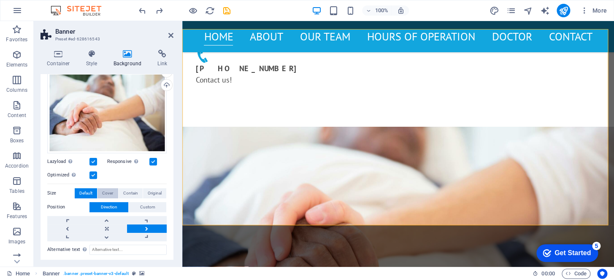
click at [105, 191] on span "Cover" at bounding box center [107, 193] width 11 height 10
click at [129, 189] on span "Contain" at bounding box center [130, 193] width 15 height 10
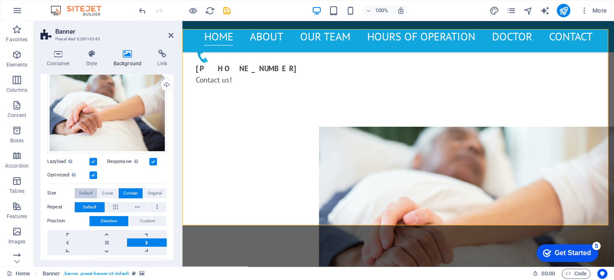
click at [81, 193] on span "Default" at bounding box center [85, 193] width 13 height 10
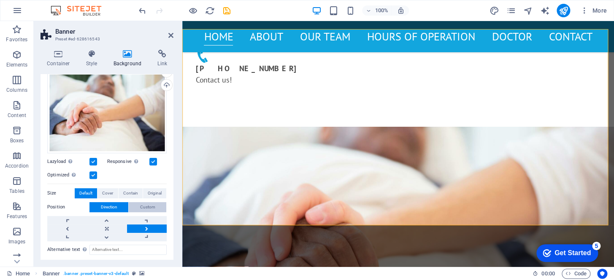
scroll to position [0, 0]
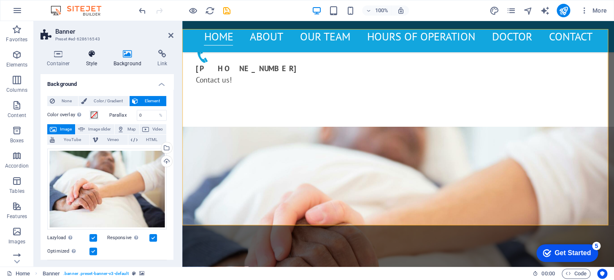
click at [92, 54] on icon at bounding box center [92, 54] width 24 height 8
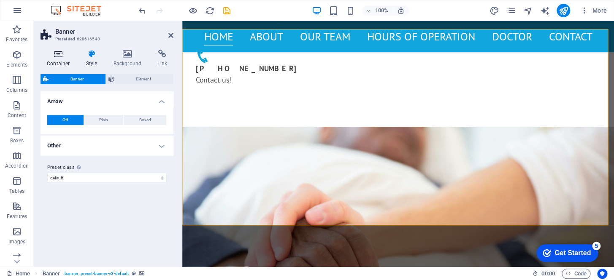
click at [58, 59] on h4 "Container" at bounding box center [59, 59] width 39 height 18
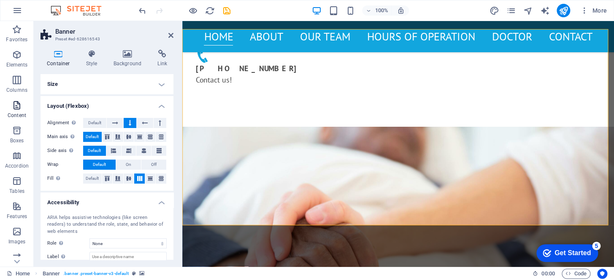
click at [16, 102] on icon "button" at bounding box center [17, 105] width 10 height 10
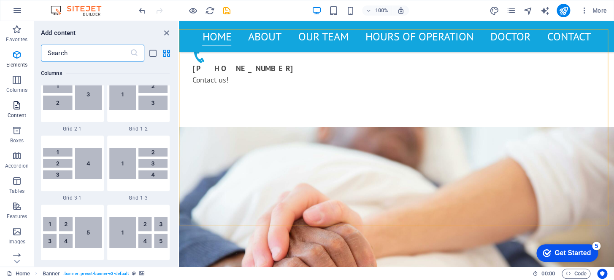
scroll to position [1475, 0]
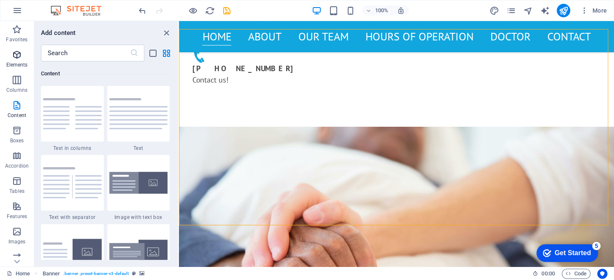
click at [16, 53] on icon "button" at bounding box center [17, 55] width 10 height 10
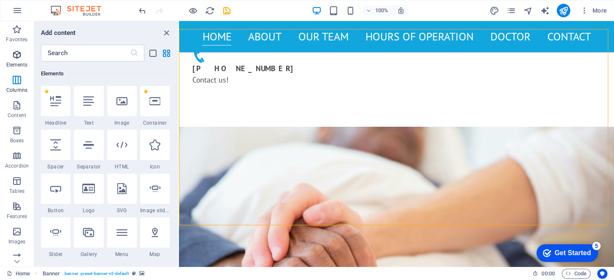
scroll to position [89, 0]
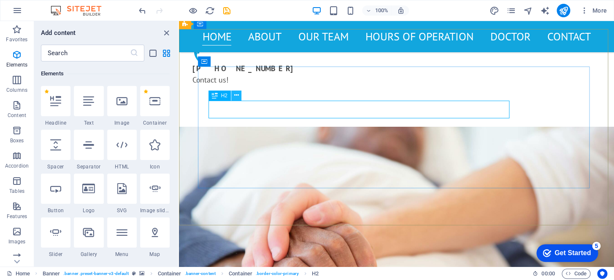
click at [234, 94] on icon at bounding box center [236, 95] width 5 height 9
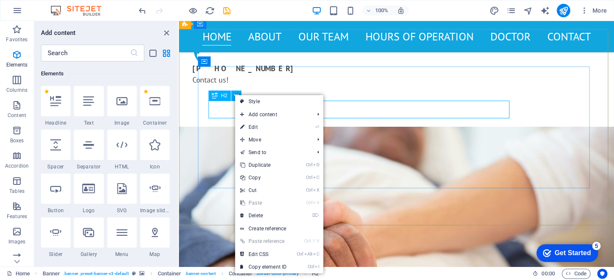
click at [215, 97] on icon at bounding box center [215, 96] width 6 height 10
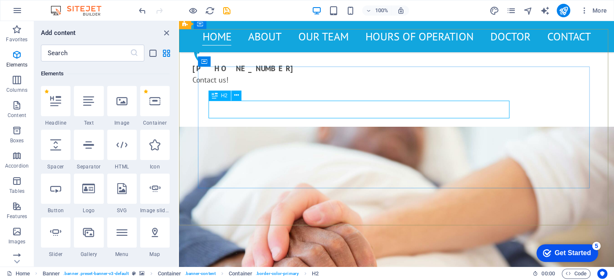
click at [215, 97] on icon at bounding box center [215, 96] width 6 height 10
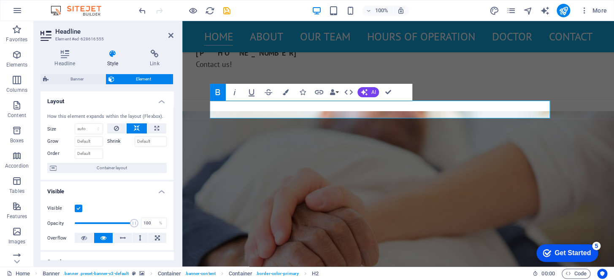
scroll to position [296, 0]
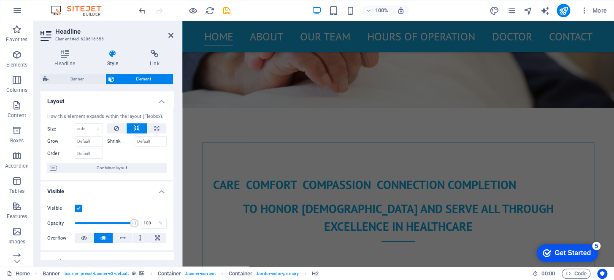
click at [167, 32] on h2 "Headline" at bounding box center [114, 32] width 118 height 8
click at [169, 34] on icon at bounding box center [170, 35] width 5 height 7
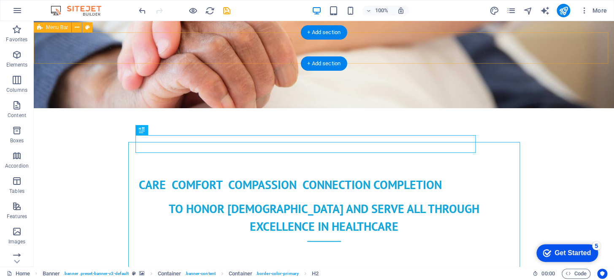
scroll to position [46, 0]
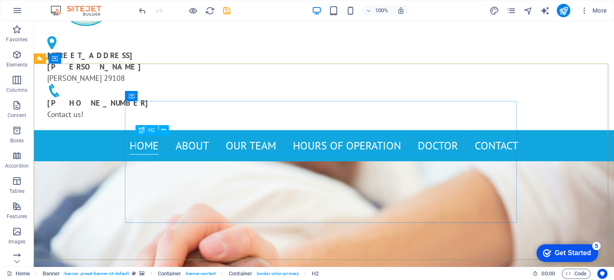
click at [143, 131] on icon at bounding box center [142, 130] width 6 height 10
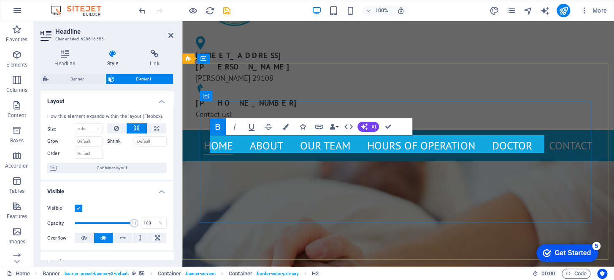
click at [302, 125] on icon "button" at bounding box center [302, 127] width 6 height 6
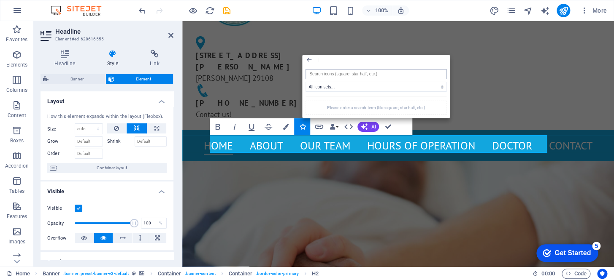
click at [368, 74] on input "search" at bounding box center [375, 74] width 141 height 10
click at [328, 86] on select "All icon sets... IcoFont Ionicons FontAwesome Brands FontAwesome Duotone FontAw…" at bounding box center [375, 87] width 141 height 10
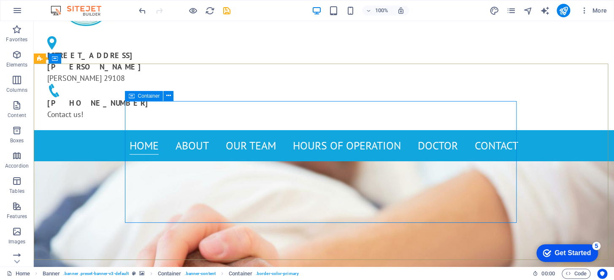
click at [147, 96] on span "Container" at bounding box center [148, 96] width 22 height 5
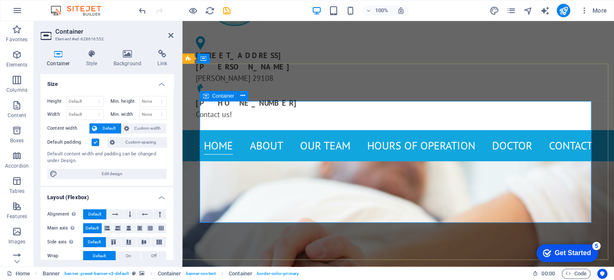
click at [222, 99] on span "Container" at bounding box center [223, 96] width 22 height 5
drag, startPoint x: 226, startPoint y: 8, endPoint x: 232, endPoint y: 8, distance: 5.5
click at [226, 8] on icon "save" at bounding box center [227, 11] width 10 height 10
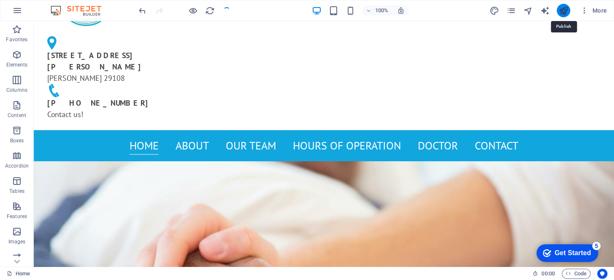
click at [561, 8] on icon "publish" at bounding box center [563, 11] width 10 height 10
